Goal: Complete application form

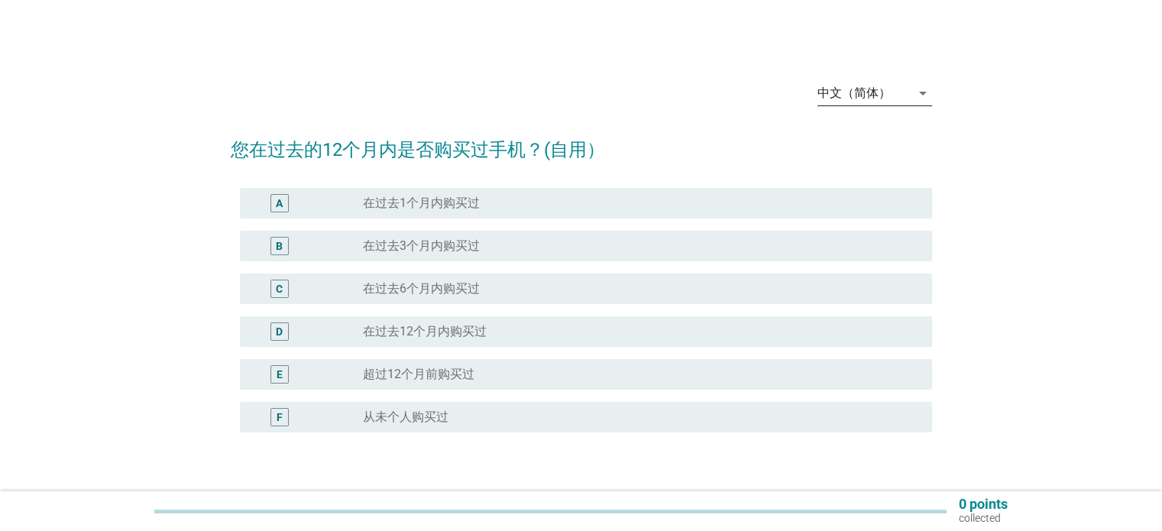
click at [844, 96] on div "中文（简体）" at bounding box center [853, 93] width 73 height 14
click at [845, 112] on div "English" at bounding box center [874, 105] width 90 height 18
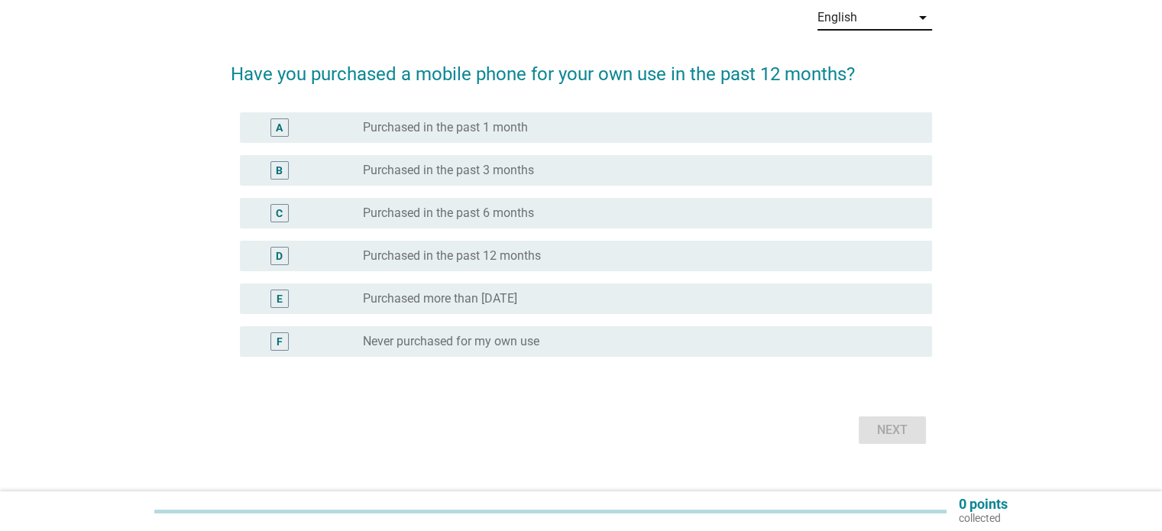
scroll to position [76, 0]
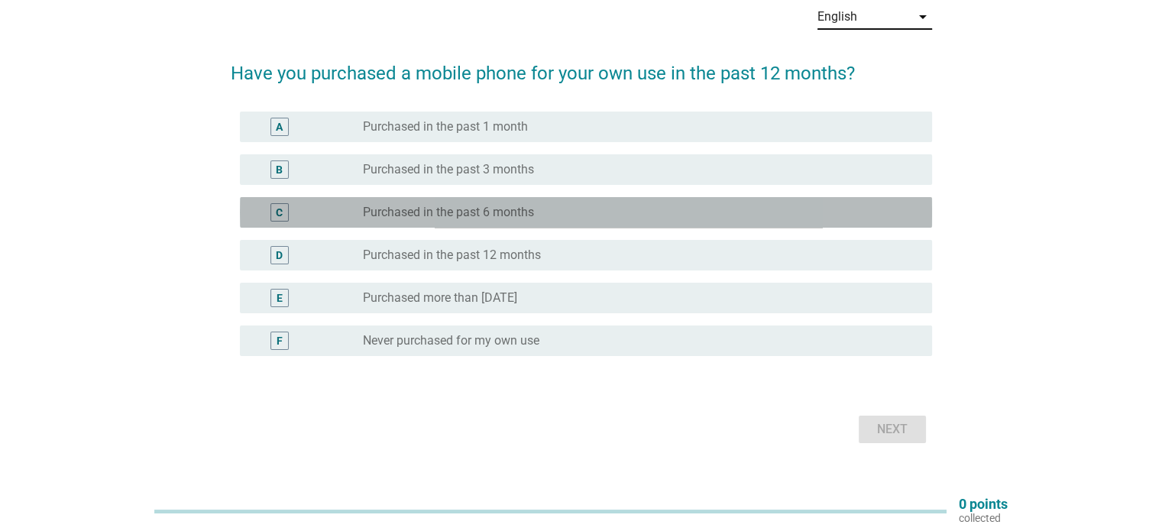
click at [431, 214] on label "Purchased in the past 6 months" at bounding box center [448, 212] width 171 height 15
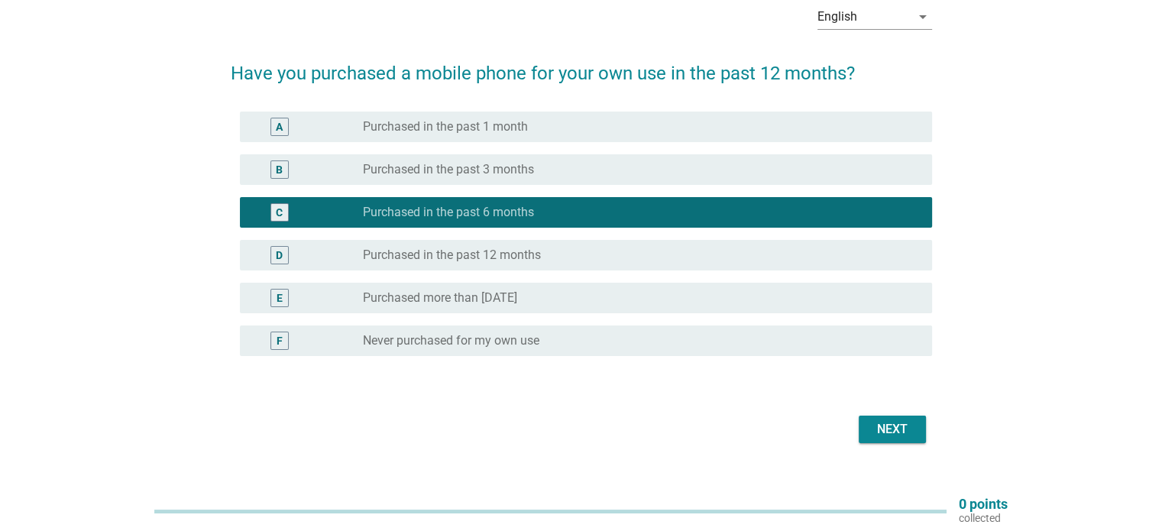
click at [902, 435] on div "Next" at bounding box center [892, 429] width 43 height 18
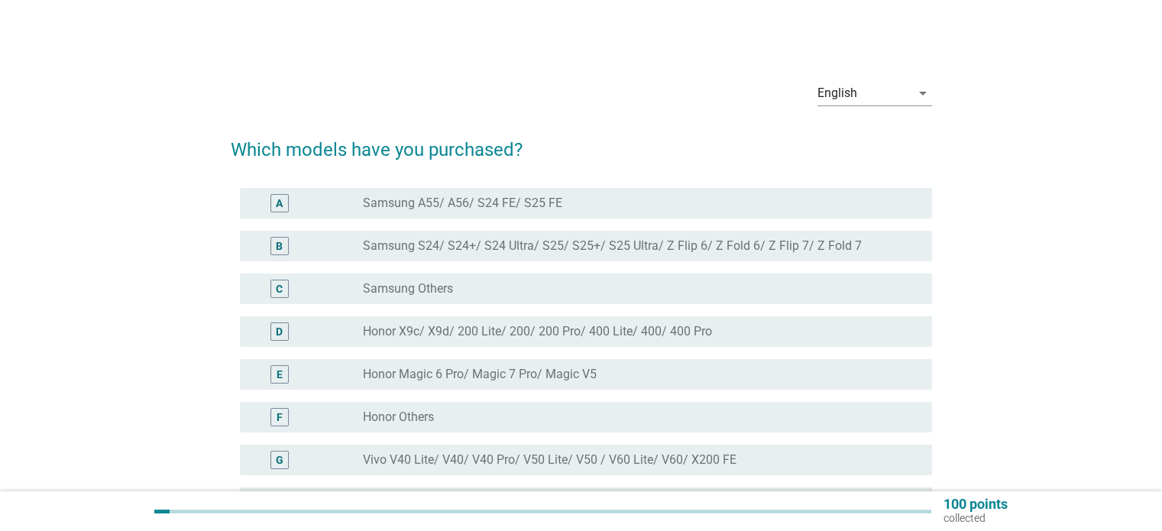
scroll to position [0, 0]
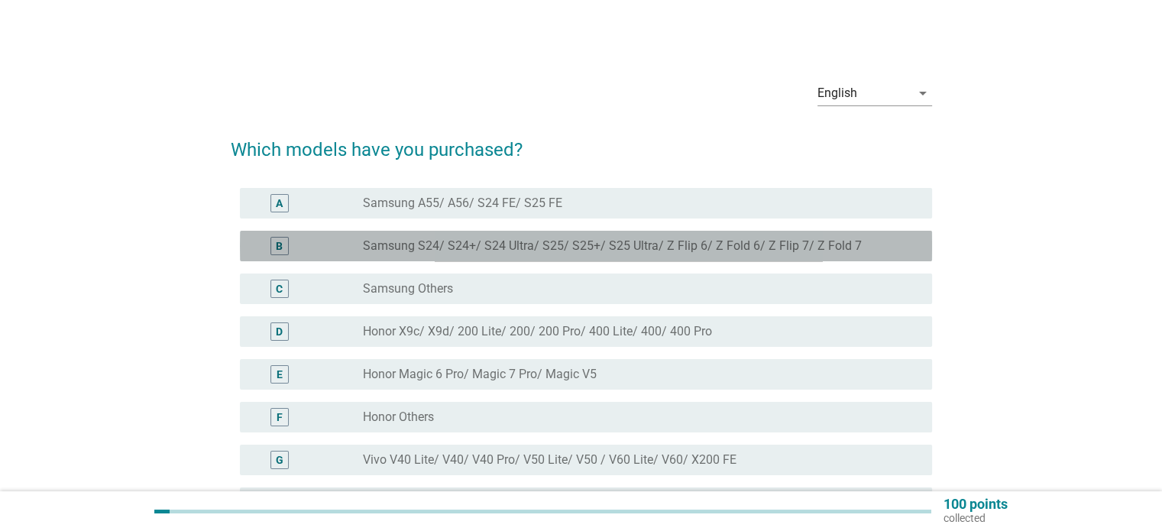
click at [495, 253] on label "Samsung S24/ S24+/ S24 Ultra/ S25/ S25+/ S25 Ultra/ Z Flip 6/ Z Fold 6/ Z Flip …" at bounding box center [612, 245] width 499 height 15
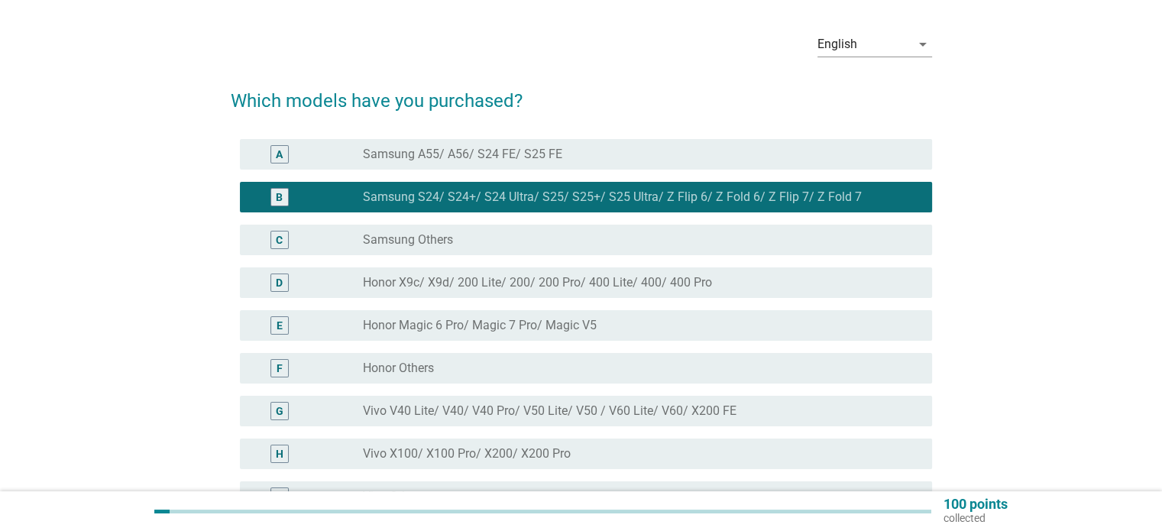
scroll to position [76, 0]
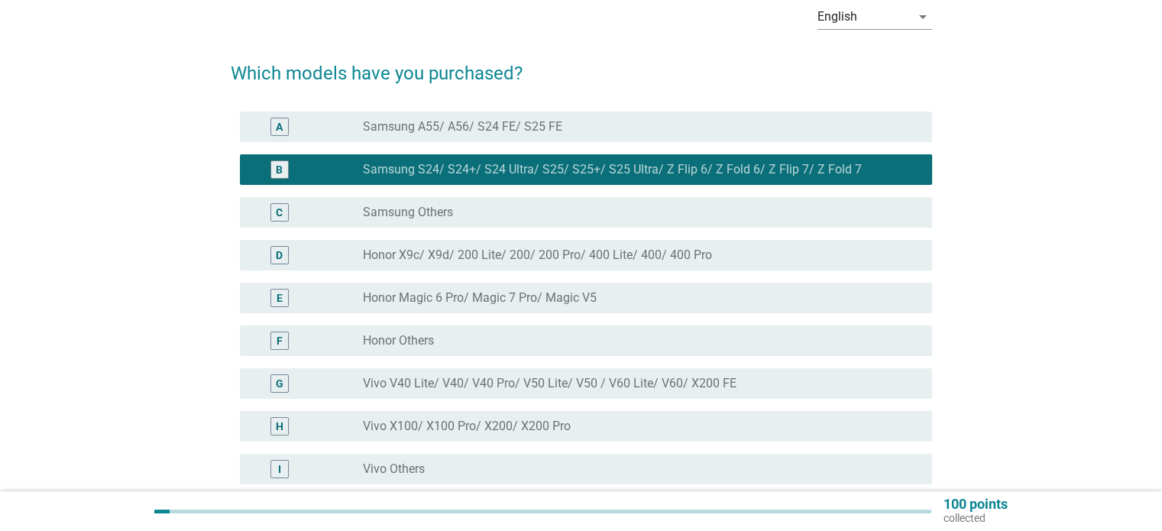
click at [447, 322] on div "F radio_button_unchecked Honor Others" at bounding box center [581, 340] width 701 height 43
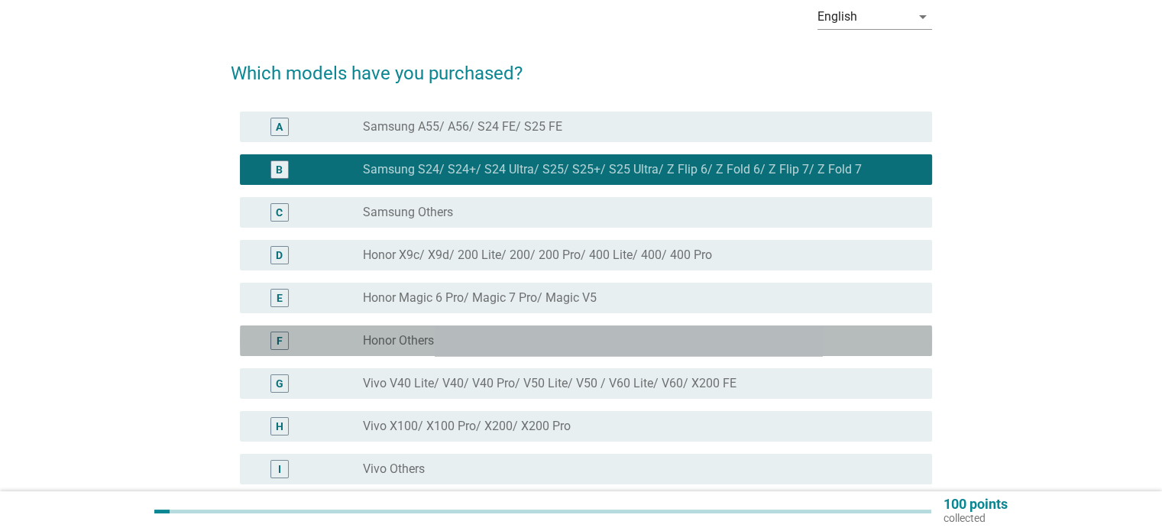
click at [447, 341] on div "radio_button_unchecked Honor Others" at bounding box center [635, 340] width 544 height 15
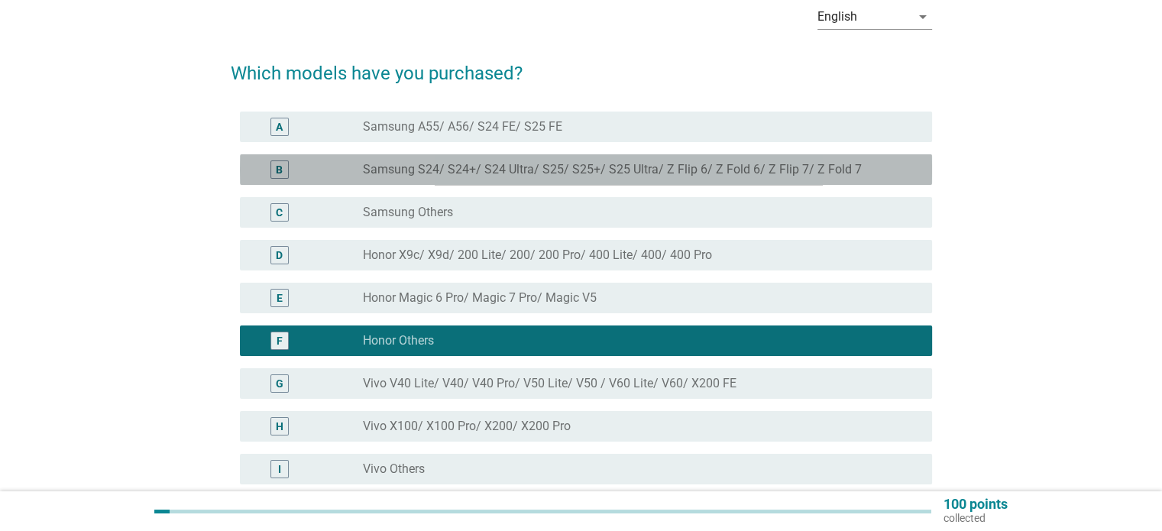
click at [498, 162] on label "Samsung S24/ S24+/ S24 Ultra/ S25/ S25+/ S25 Ultra/ Z Flip 6/ Z Fold 6/ Z Flip …" at bounding box center [612, 169] width 499 height 15
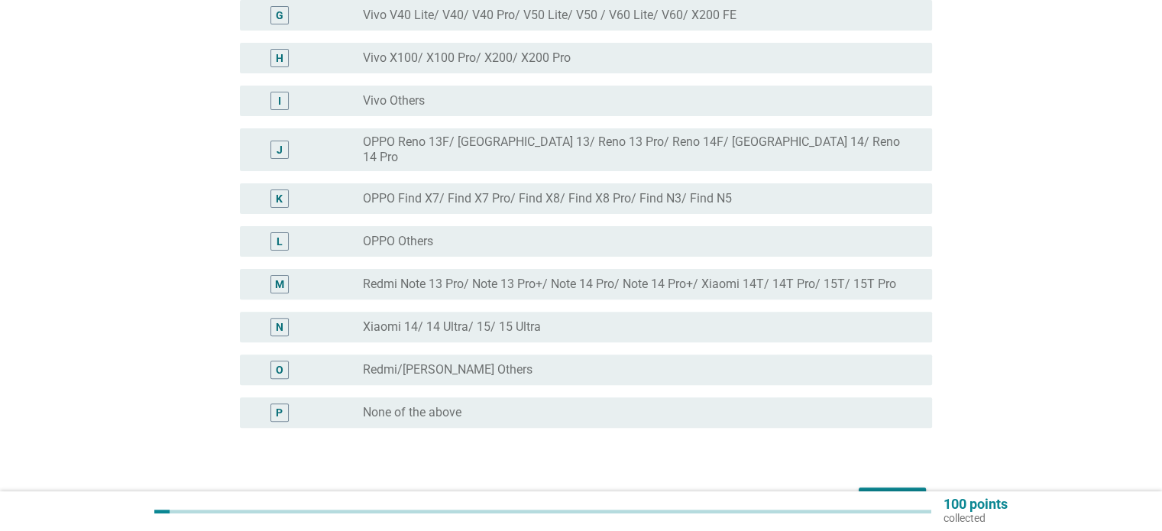
scroll to position [458, 0]
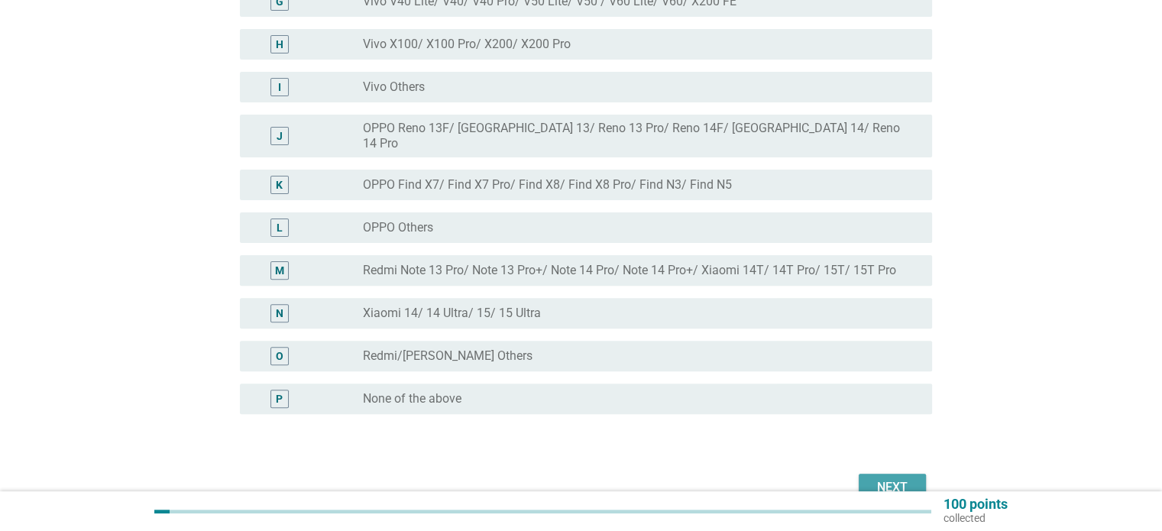
click at [890, 478] on div "Next" at bounding box center [892, 487] width 43 height 18
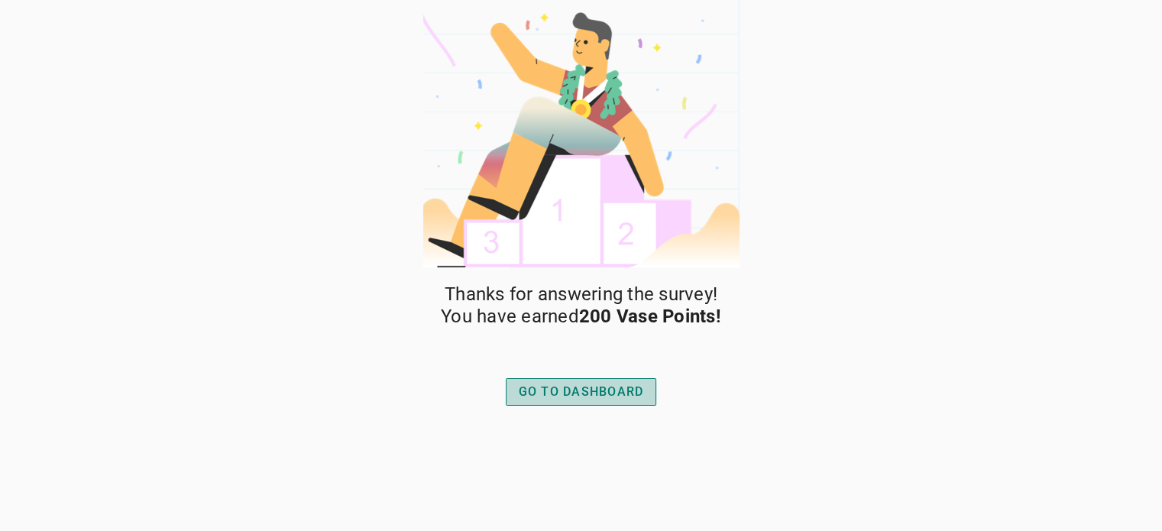
click at [611, 396] on div "GO TO DASHBOARD" at bounding box center [581, 392] width 125 height 18
